Goal: Find specific page/section: Find specific page/section

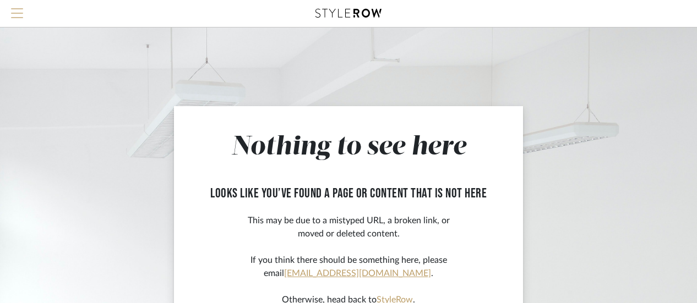
click at [18, 9] on span "Menu" at bounding box center [17, 8] width 12 height 1
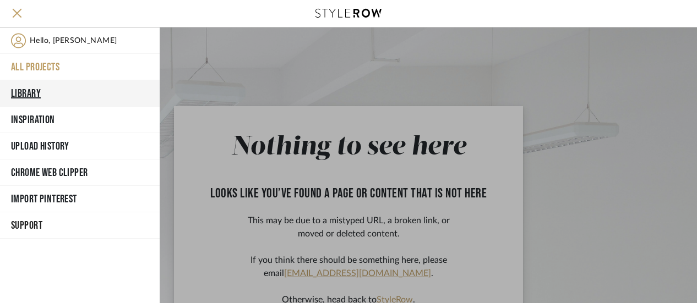
click at [35, 89] on button "Library" at bounding box center [80, 93] width 160 height 26
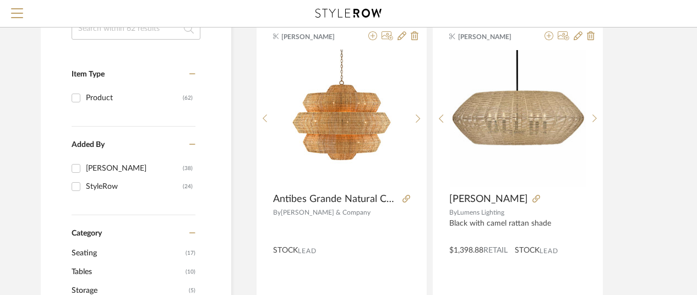
scroll to position [165, 0]
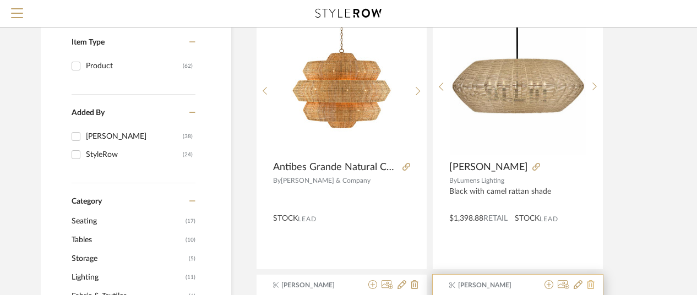
click at [591, 283] on icon at bounding box center [591, 284] width 8 height 9
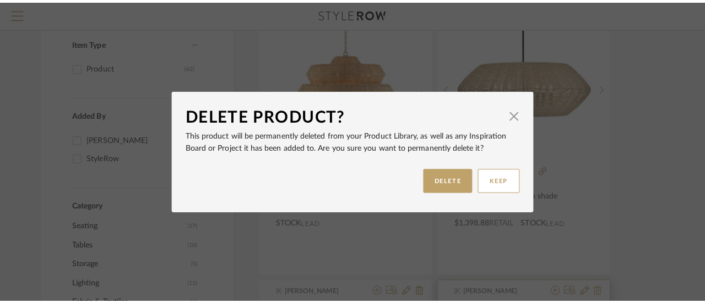
scroll to position [0, 0]
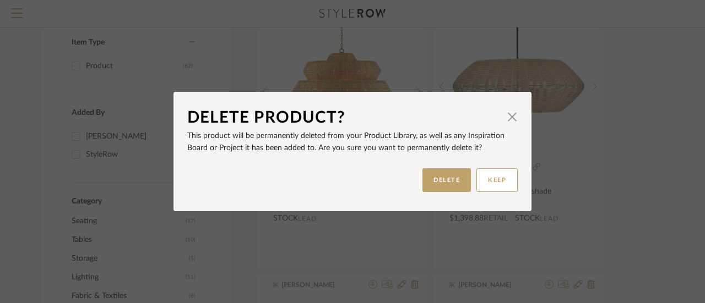
click at [608, 247] on div "Delete Product? × This product will be permanently deleted from your Product Li…" at bounding box center [352, 151] width 705 height 303
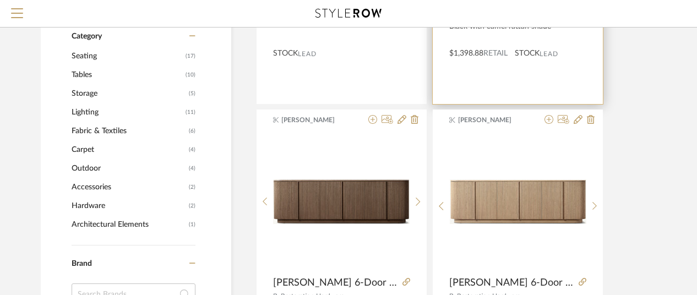
scroll to position [385, 0]
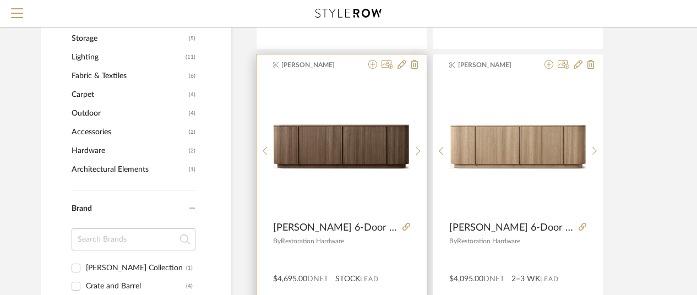
click at [354, 143] on img "0" at bounding box center [341, 146] width 137 height 44
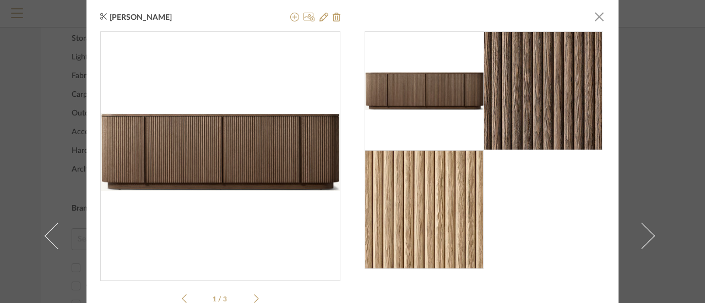
scroll to position [0, 0]
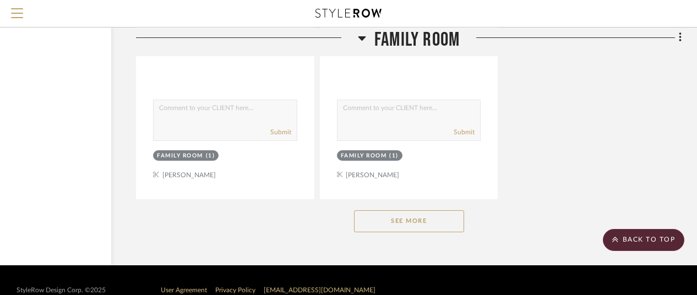
scroll to position [1530, 96]
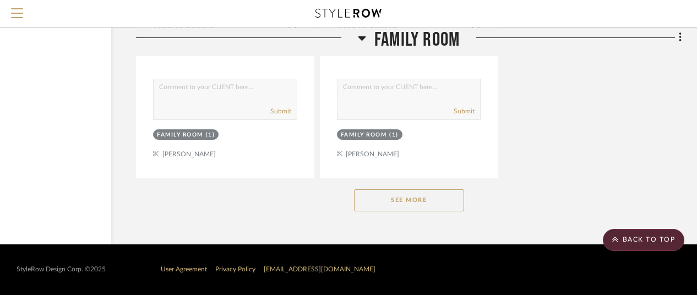
click at [408, 198] on button "See More" at bounding box center [409, 200] width 110 height 22
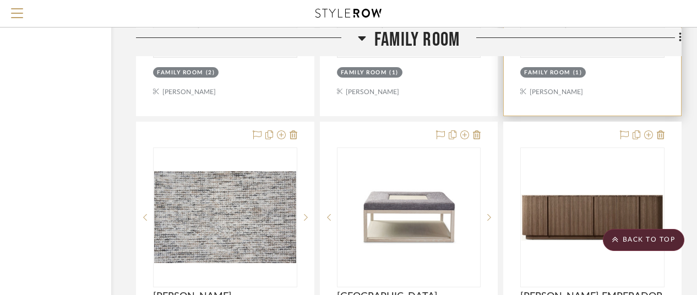
scroll to position [3182, 96]
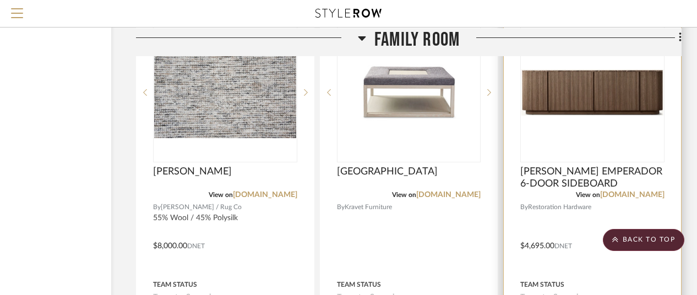
click at [571, 97] on img "0" at bounding box center [592, 92] width 142 height 46
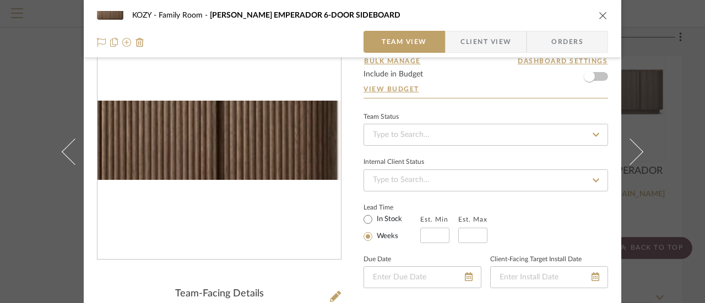
scroll to position [110, 0]
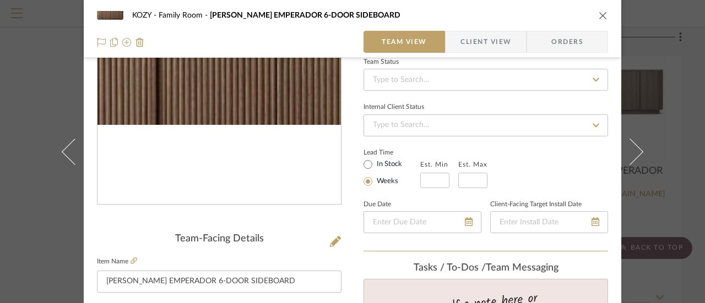
click at [238, 85] on img "0" at bounding box center [218, 85] width 243 height 79
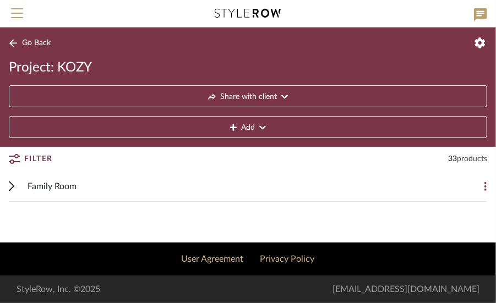
click at [39, 183] on span "Family Room" at bounding box center [52, 186] width 49 height 13
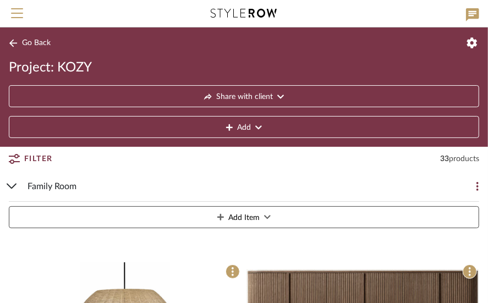
click at [53, 185] on span "Family Room" at bounding box center [52, 186] width 49 height 13
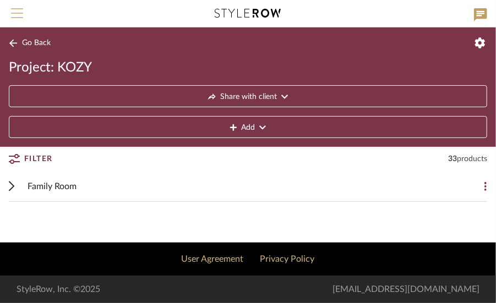
click at [22, 13] on span "Menu" at bounding box center [17, 16] width 12 height 17
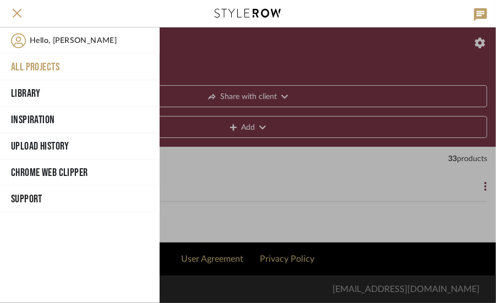
click at [57, 62] on button "All Projects" at bounding box center [80, 67] width 160 height 26
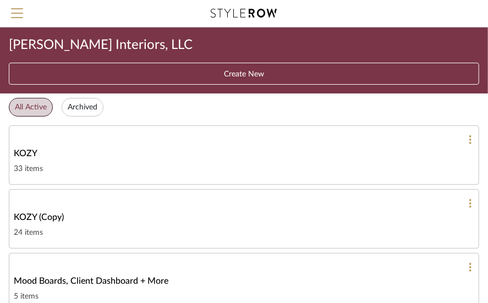
scroll to position [55, 0]
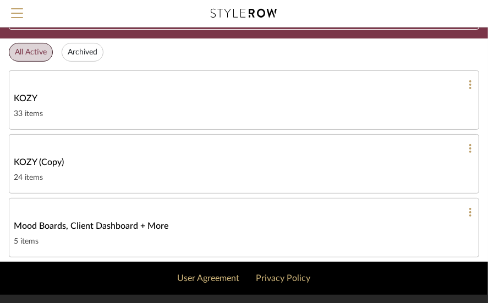
click at [24, 95] on span "KOZY" at bounding box center [26, 98] width 24 height 13
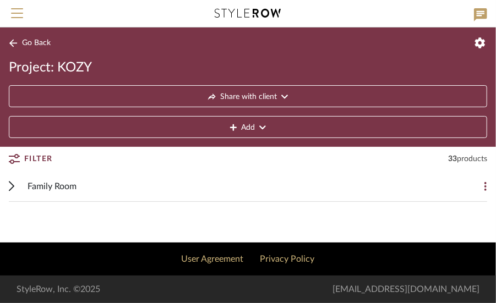
click at [51, 183] on span "Family Room" at bounding box center [52, 186] width 49 height 13
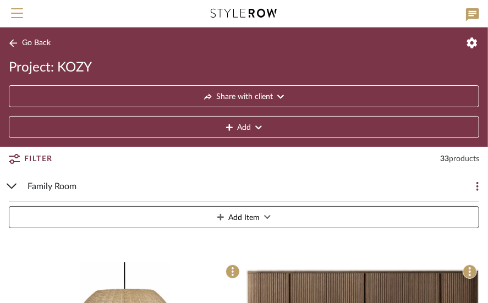
scroll to position [110, 0]
